Goal: Information Seeking & Learning: Learn about a topic

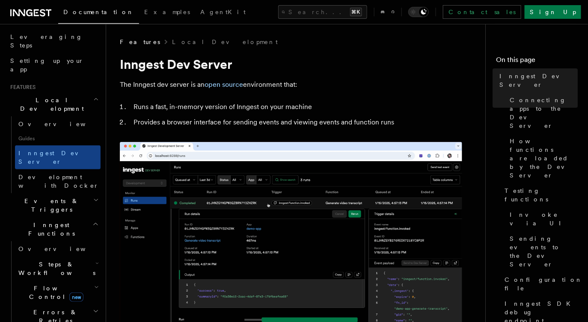
scroll to position [138, 0]
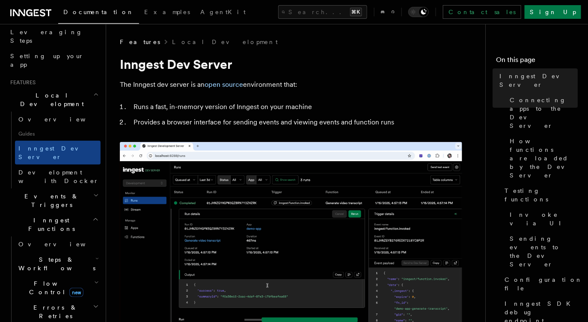
click at [61, 213] on h2 "Inngest Functions" at bounding box center [54, 225] width 94 height 24
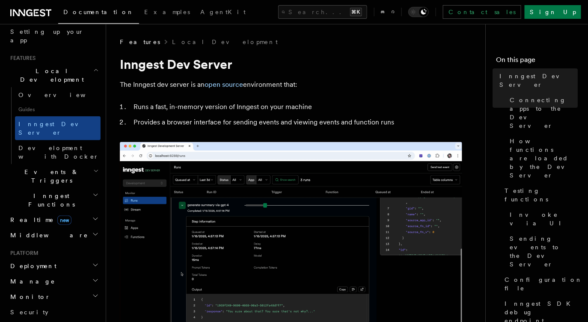
click at [54, 259] on h2 "Deployment" at bounding box center [54, 266] width 94 height 15
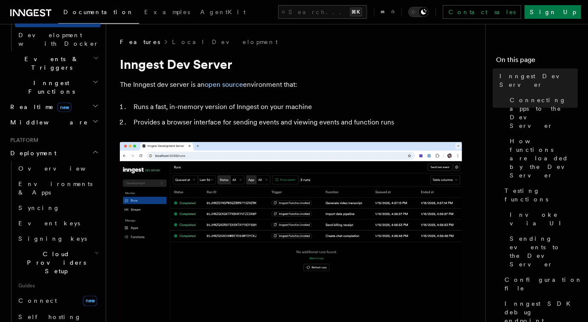
scroll to position [277, 0]
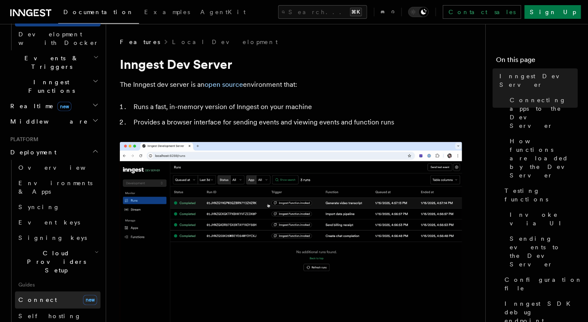
click at [54, 292] on link "Connect new" at bounding box center [58, 300] width 86 height 17
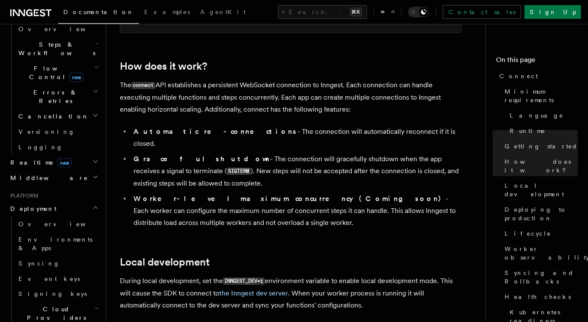
scroll to position [920, 0]
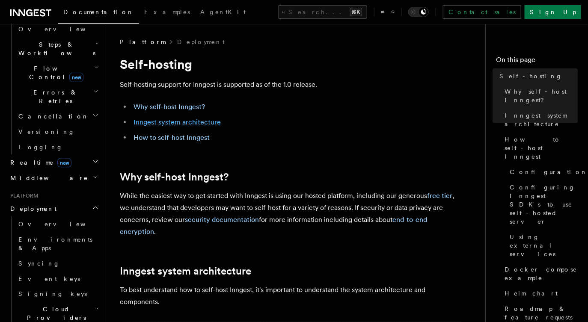
click at [191, 121] on link "Inngest system architecture" at bounding box center [177, 122] width 87 height 8
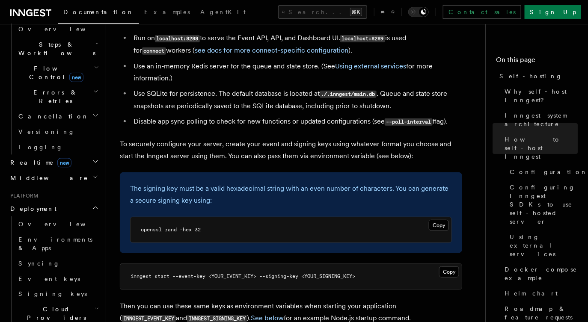
scroll to position [1210, 0]
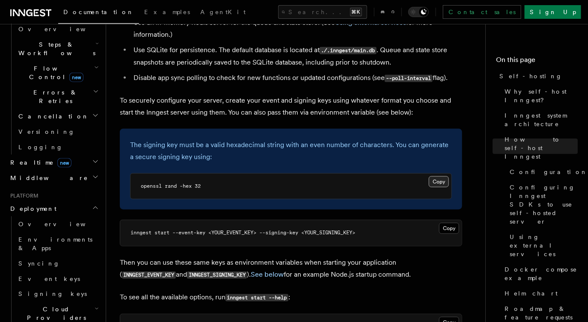
click at [442, 176] on button "Copy Copied" at bounding box center [439, 181] width 20 height 11
click at [452, 223] on button "Copy Copied" at bounding box center [449, 228] width 20 height 11
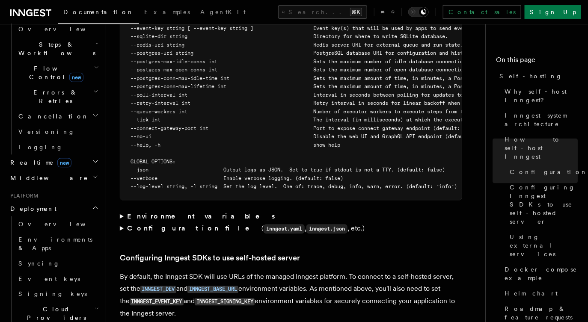
scroll to position [1656, 0]
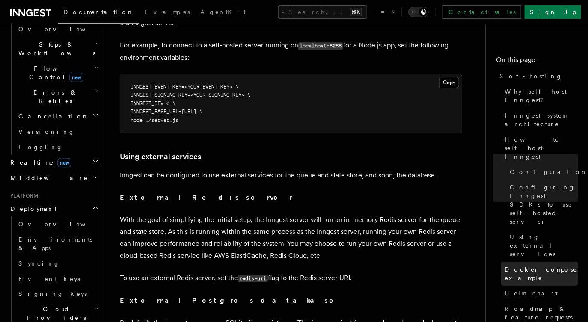
click at [545, 262] on link "Docker compose example" at bounding box center [539, 274] width 77 height 24
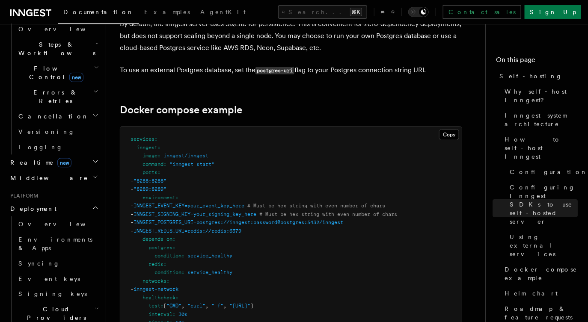
scroll to position [2231, 0]
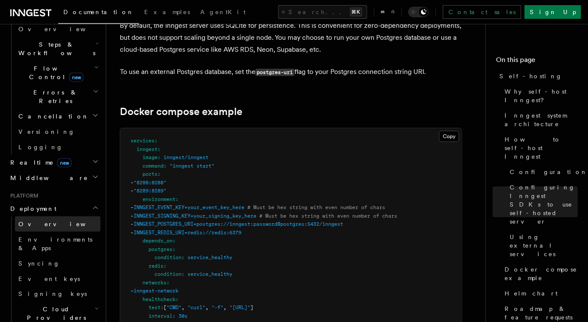
click at [44, 221] on span "Overview" at bounding box center [62, 224] width 88 height 7
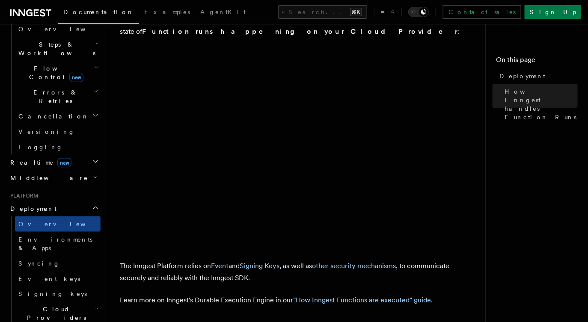
scroll to position [407, 0]
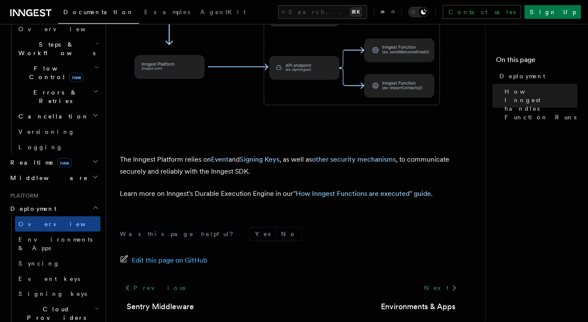
click at [52, 155] on h2 "Realtime new" at bounding box center [54, 162] width 94 height 15
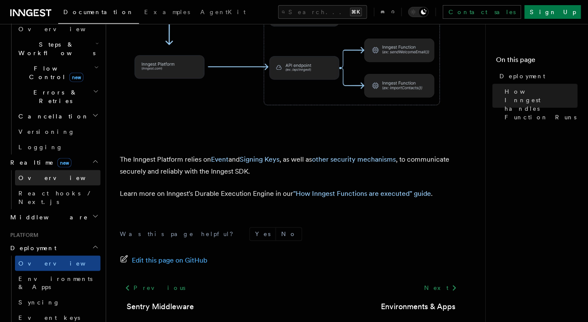
click at [55, 170] on link "Overview" at bounding box center [58, 177] width 86 height 15
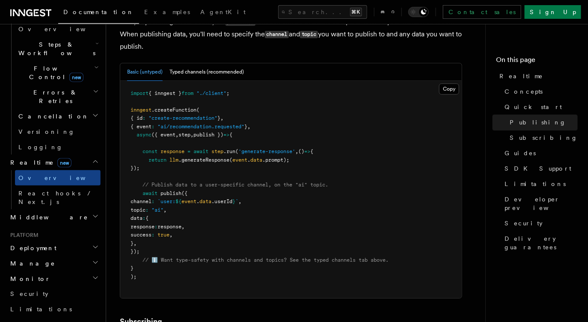
scroll to position [855, 0]
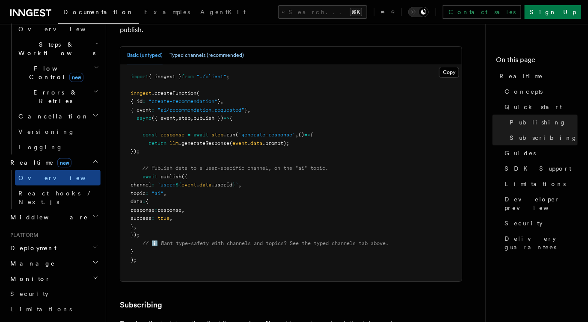
click at [211, 48] on button "Typed channels (recommended)" at bounding box center [207, 56] width 74 height 18
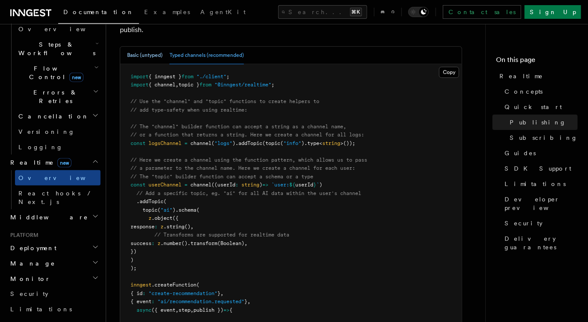
click at [151, 51] on button "Basic (untyped)" at bounding box center [145, 56] width 36 height 18
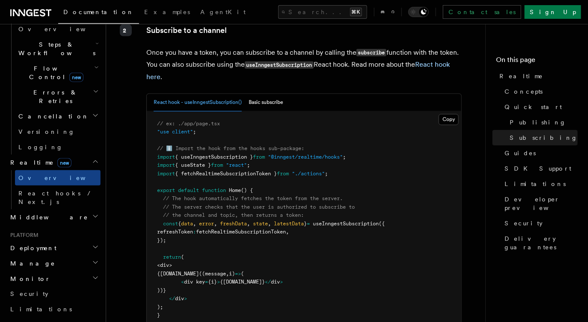
scroll to position [1555, 0]
click at [258, 94] on button "Basic subscribe" at bounding box center [266, 103] width 35 height 18
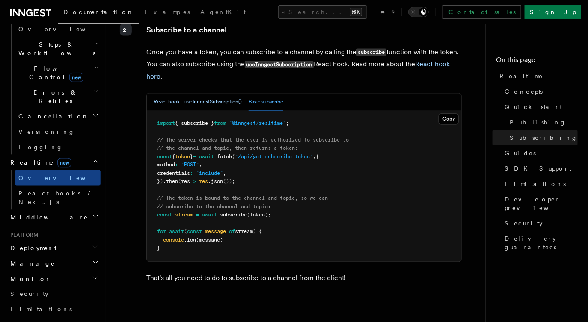
click at [227, 94] on button "React hook - useInngestSubscription()" at bounding box center [198, 103] width 88 height 18
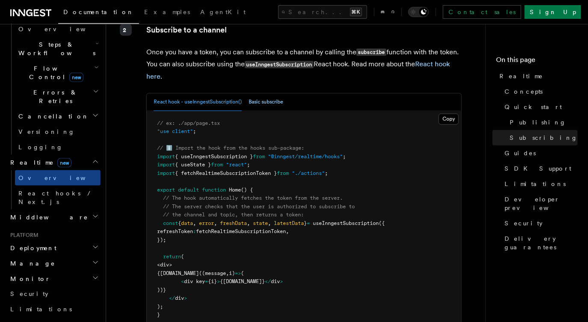
click at [254, 94] on button "Basic subscribe" at bounding box center [266, 103] width 35 height 18
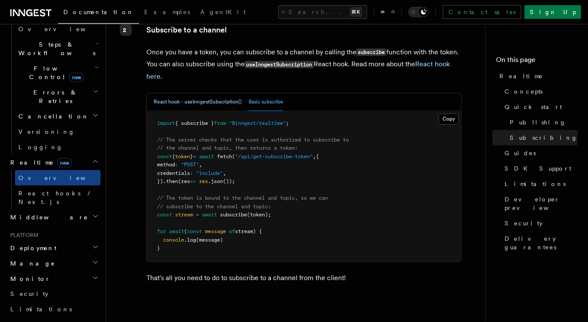
click at [224, 94] on button "React hook - useInngestSubscription()" at bounding box center [198, 103] width 88 height 18
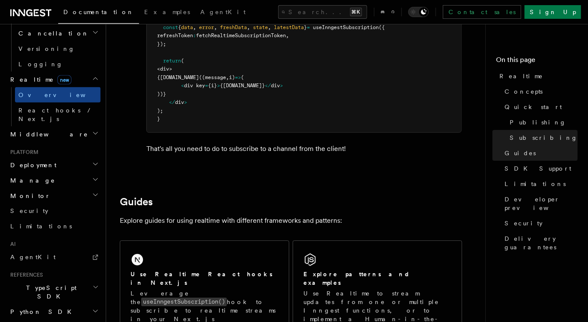
scroll to position [362, 0]
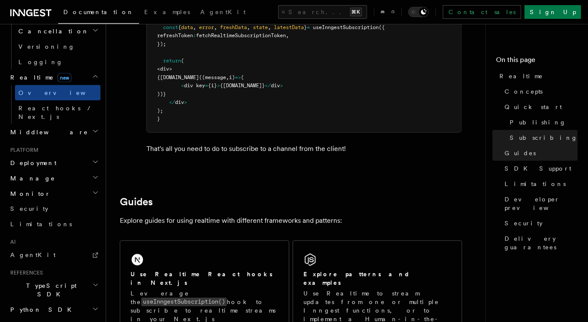
click at [46, 318] on h2 "Go SDK" at bounding box center [54, 325] width 94 height 15
click at [49, 303] on h2 "Python SDK" at bounding box center [54, 310] width 94 height 15
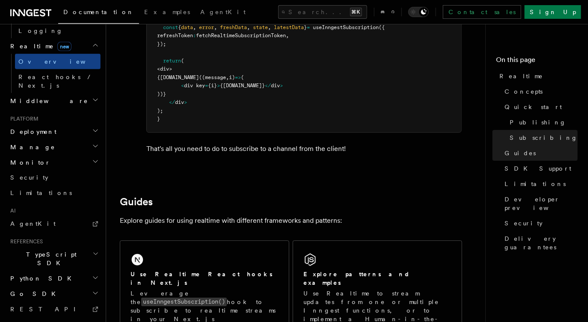
click at [41, 321] on span "System events" at bounding box center [43, 325] width 72 height 9
click at [56, 170] on link "Security" at bounding box center [54, 177] width 94 height 15
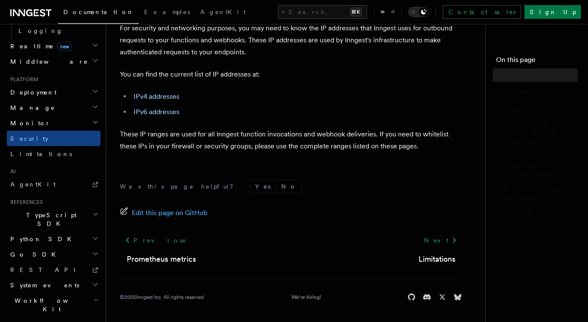
scroll to position [362, 0]
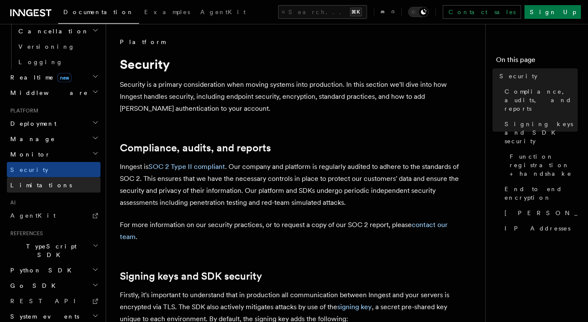
click at [64, 178] on link "Limitations" at bounding box center [54, 185] width 94 height 15
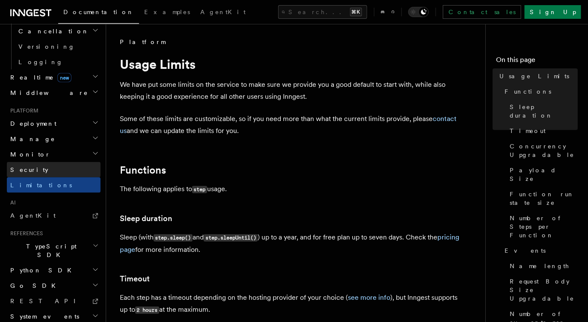
click at [59, 162] on link "Security" at bounding box center [54, 169] width 94 height 15
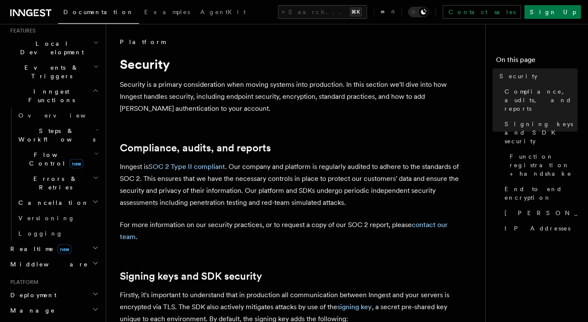
scroll to position [221, 0]
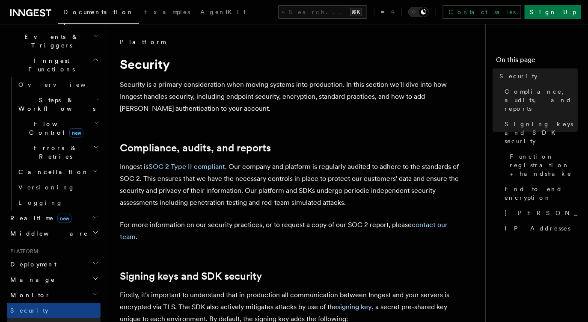
click at [61, 319] on link "Limitations" at bounding box center [54, 326] width 94 height 15
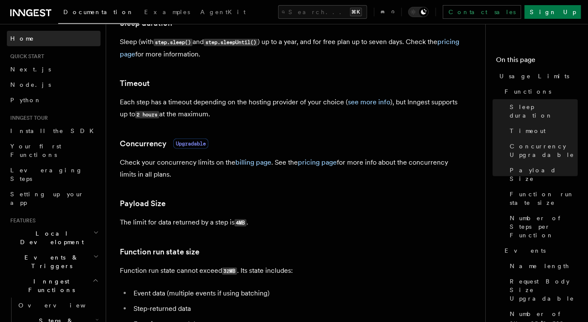
click at [28, 37] on link "Home" at bounding box center [54, 38] width 94 height 15
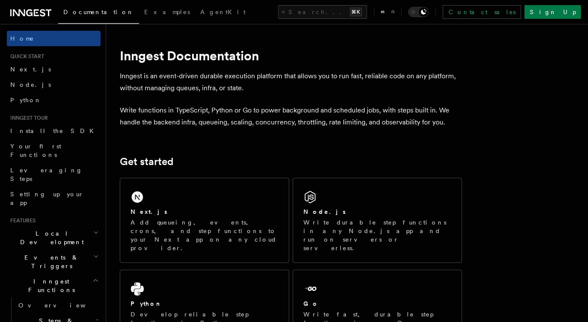
click at [37, 21] on div "Documentation Examples AgentKit Search... ⌘K Contact sales Sign Up" at bounding box center [294, 12] width 588 height 24
click at [37, 13] on icon at bounding box center [37, 12] width 3 height 1
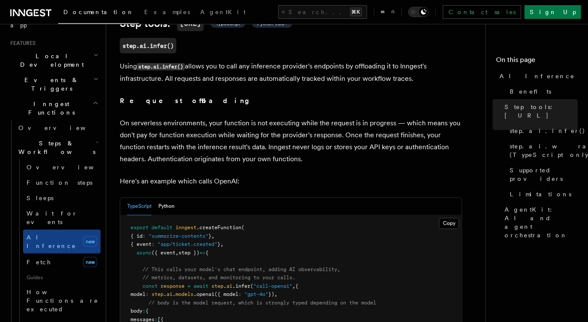
scroll to position [257, 0]
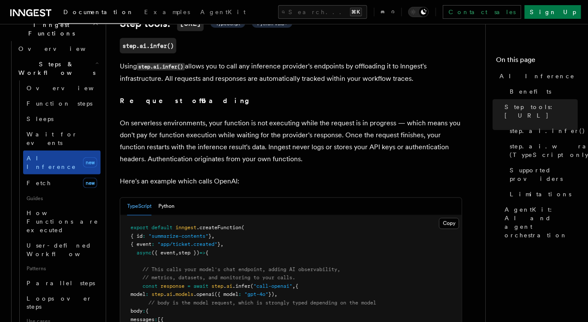
click at [68, 151] on link "AI Inference new" at bounding box center [61, 163] width 77 height 24
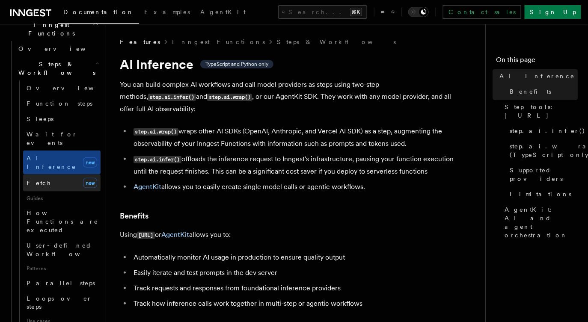
click at [71, 175] on link "Fetch new" at bounding box center [61, 183] width 77 height 17
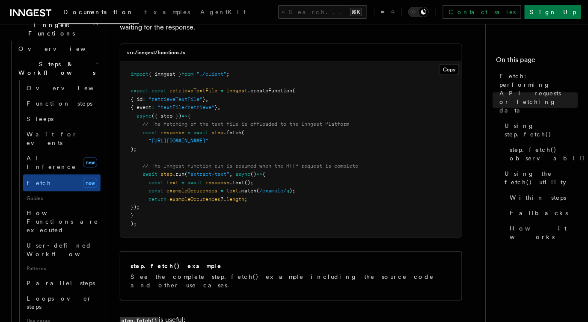
scroll to position [332, 0]
click at [68, 276] on link "Parallel steps" at bounding box center [61, 283] width 77 height 15
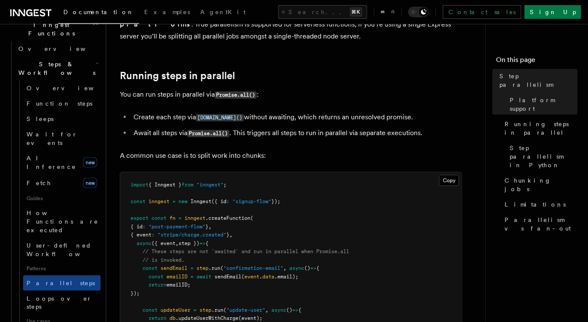
scroll to position [210, 0]
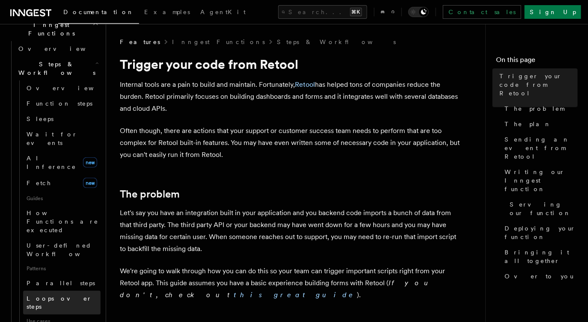
click at [70, 291] on link "Loops over steps" at bounding box center [61, 303] width 77 height 24
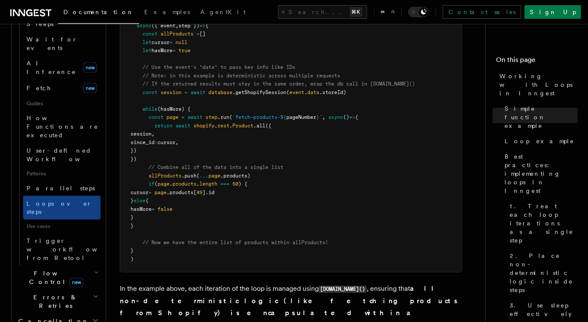
scroll to position [369, 0]
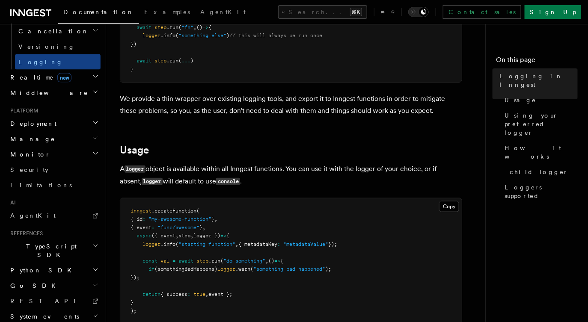
scroll to position [235, 0]
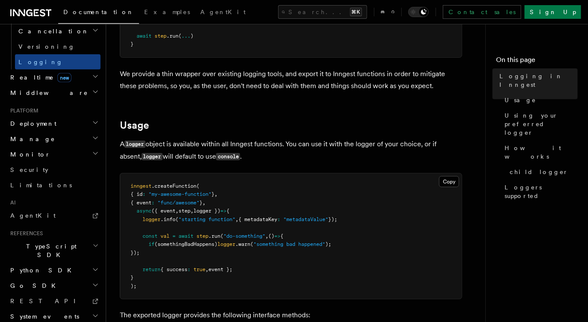
click at [89, 147] on h2 "Monitor" at bounding box center [54, 154] width 94 height 15
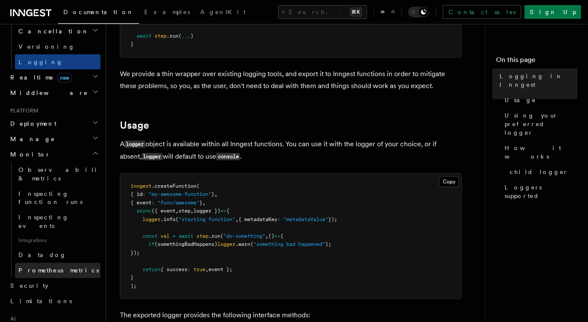
click at [58, 268] on span "Prometheus metrics" at bounding box center [58, 271] width 80 height 7
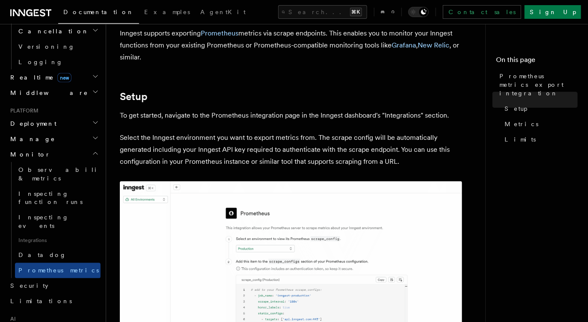
scroll to position [27, 0]
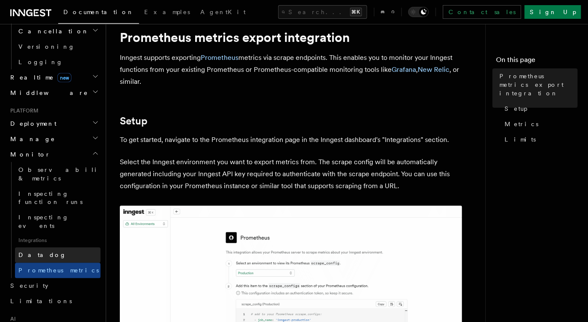
click at [61, 248] on link "Datadog" at bounding box center [58, 255] width 86 height 15
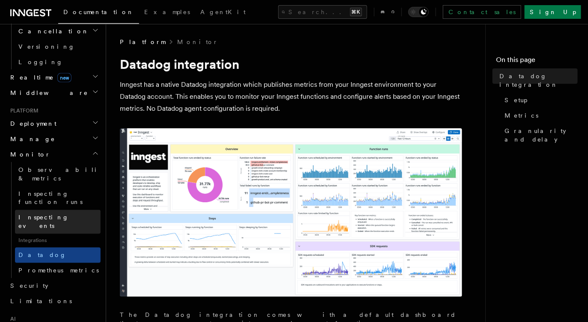
click at [55, 214] on span "Inspecting events" at bounding box center [59, 222] width 82 height 17
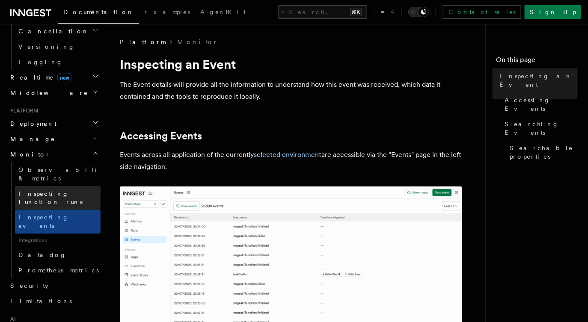
click at [65, 191] on span "Inspecting function runs" at bounding box center [50, 198] width 64 height 15
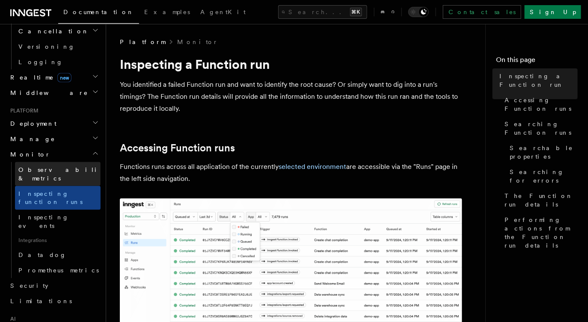
click at [65, 167] on span "Observability & metrics" at bounding box center [62, 174] width 88 height 15
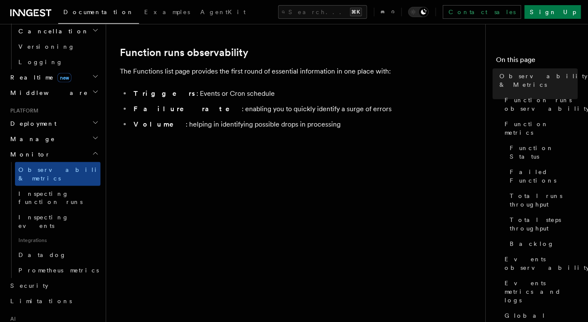
scroll to position [149, 0]
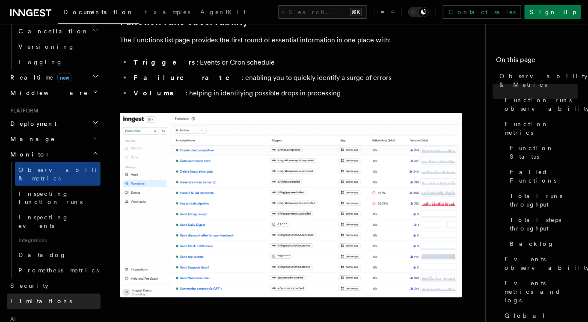
click at [74, 294] on link "Limitations" at bounding box center [54, 301] width 94 height 15
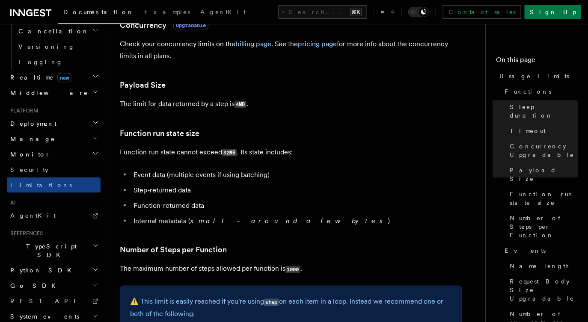
scroll to position [411, 0]
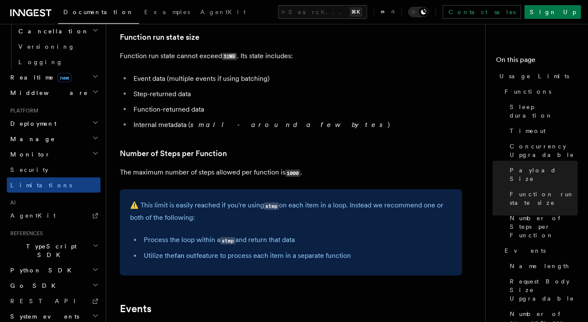
click at [26, 14] on icon at bounding box center [30, 13] width 41 height 10
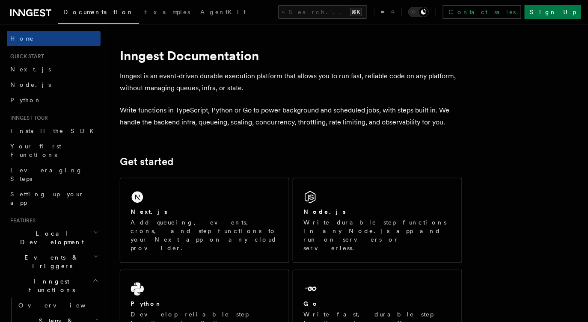
click at [85, 274] on h2 "Inngest Functions" at bounding box center [54, 286] width 94 height 24
click at [76, 11] on span "Documentation" at bounding box center [98, 12] width 71 height 7
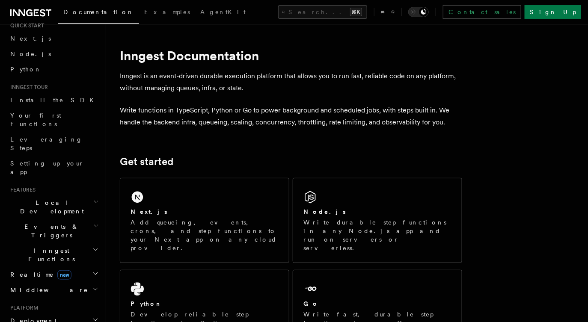
scroll to position [39, 0]
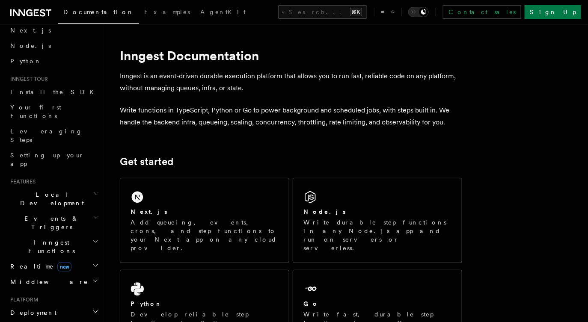
click at [77, 235] on h2 "Inngest Functions" at bounding box center [54, 247] width 94 height 24
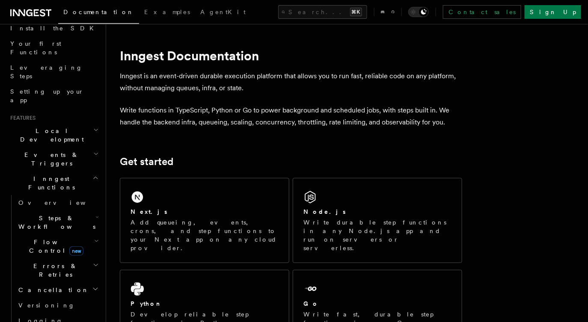
scroll to position [103, 0]
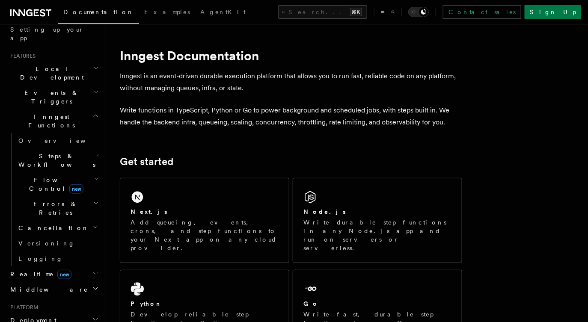
scroll to position [175, 0]
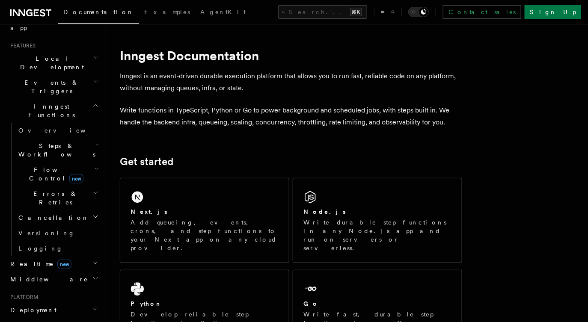
click at [48, 303] on h2 "Deployment" at bounding box center [54, 310] width 94 height 15
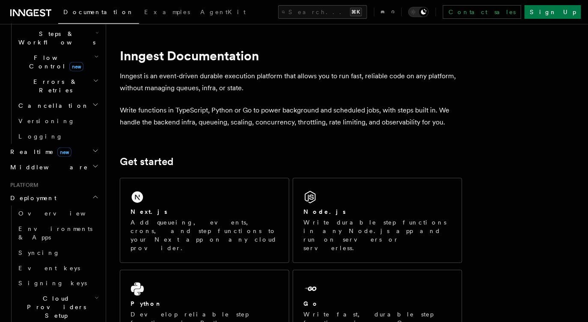
scroll to position [333, 0]
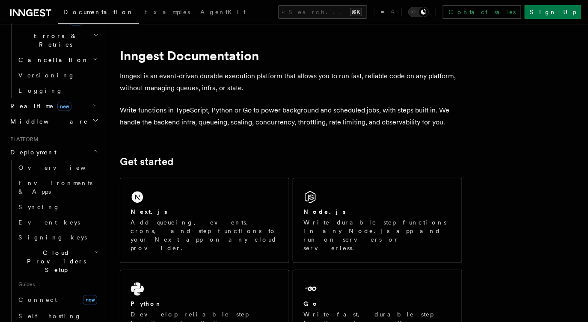
click at [59, 249] on span "Cloud Providers Setup" at bounding box center [55, 262] width 80 height 26
click at [53, 292] on link "Connect new" at bounding box center [58, 300] width 86 height 17
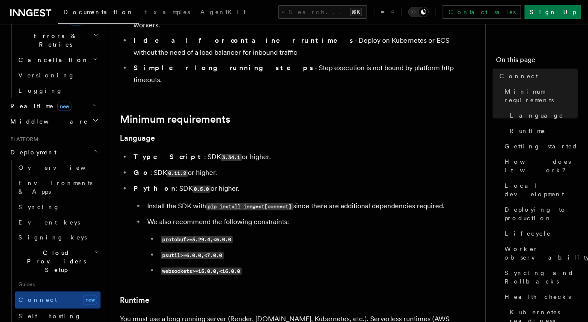
scroll to position [201, 0]
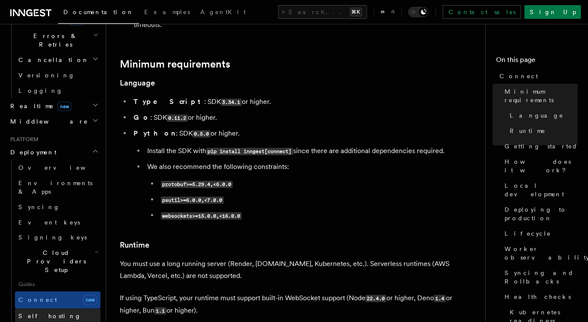
click at [46, 313] on span "Self hosting" at bounding box center [49, 316] width 63 height 7
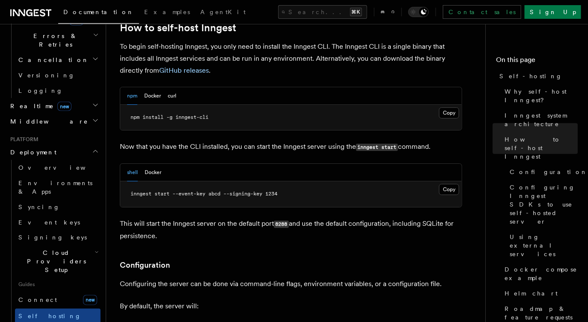
scroll to position [878, 0]
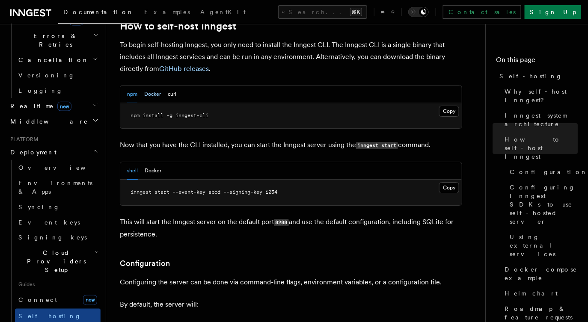
click at [158, 86] on button "Docker" at bounding box center [152, 95] width 17 height 18
click at [131, 86] on button "npm" at bounding box center [132, 95] width 10 height 18
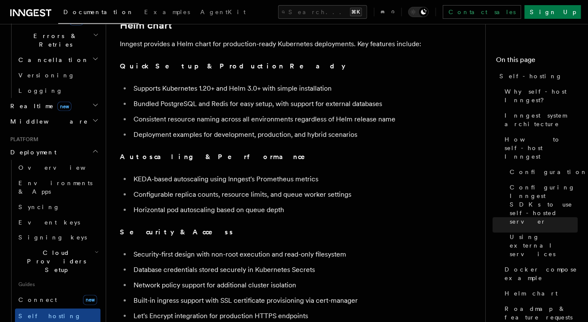
scroll to position [2958, 0]
